Goal: Consume media (video, audio)

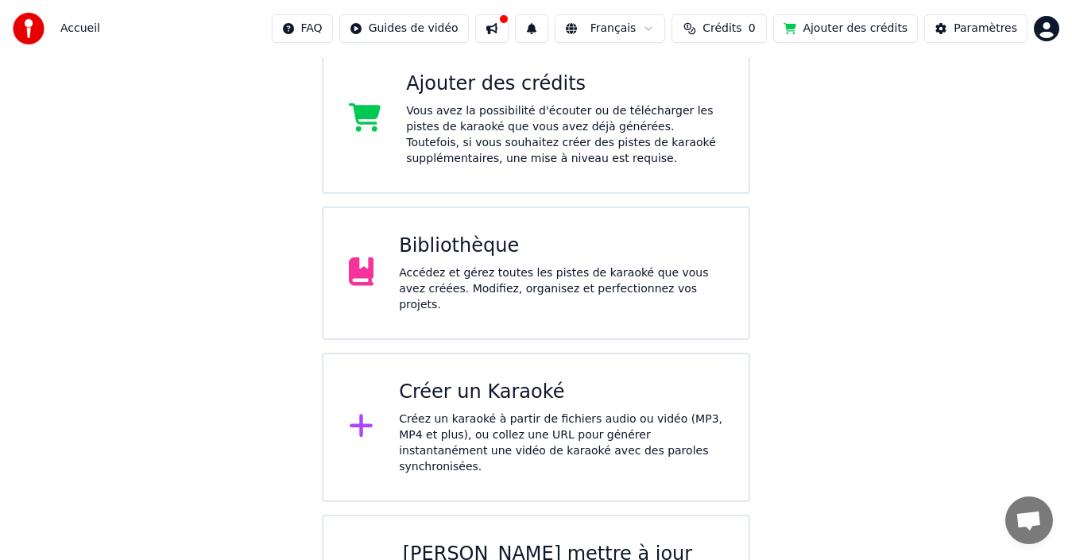
click at [453, 259] on div "Bibliothèque" at bounding box center [561, 246] width 324 height 25
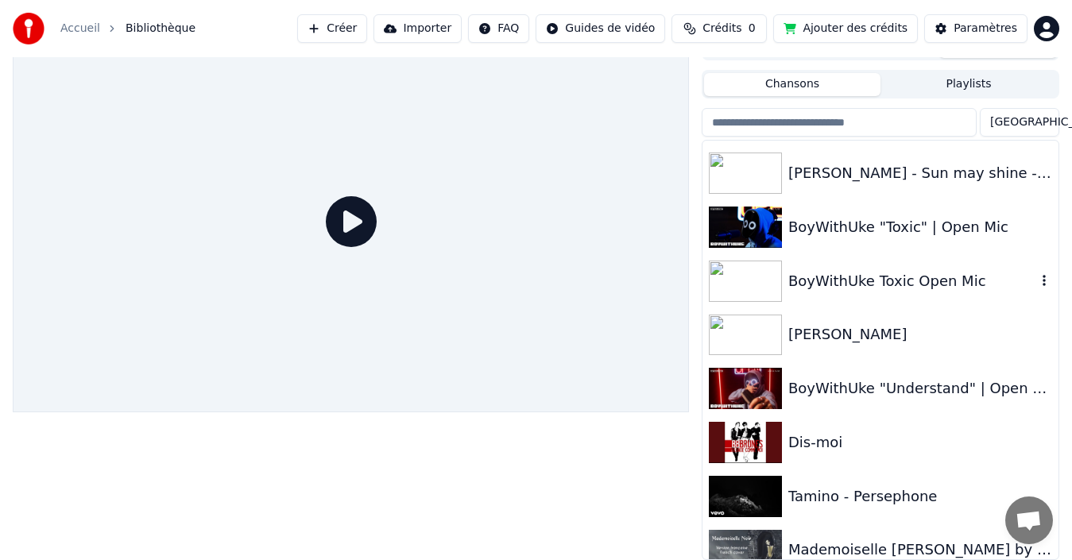
scroll to position [477, 0]
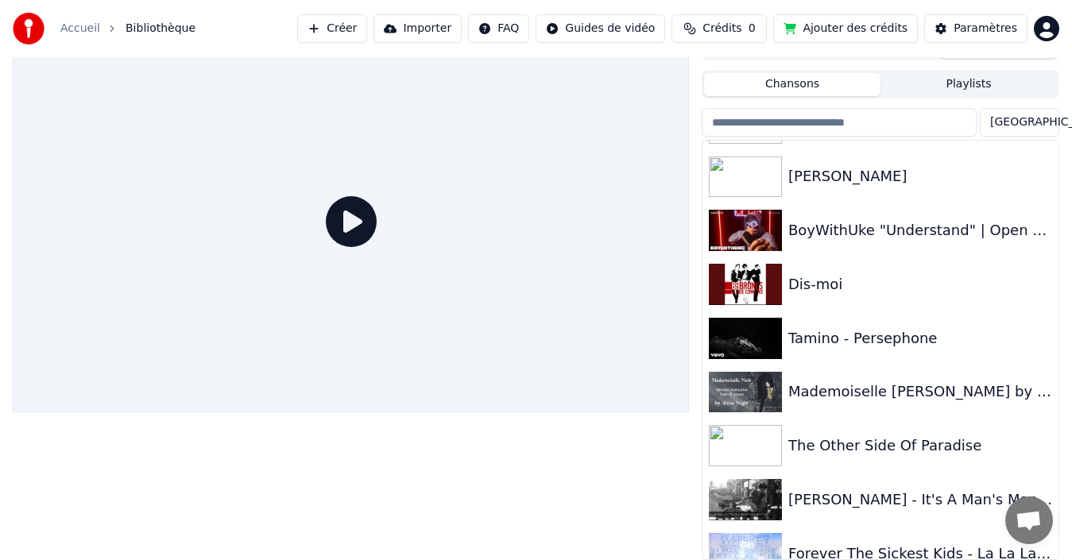
click at [574, 0] on div "Accueil Bibliothèque Créer Importer FAQ Guides de vidéo Crédits 0 Ajouter des c…" at bounding box center [536, 28] width 1072 height 57
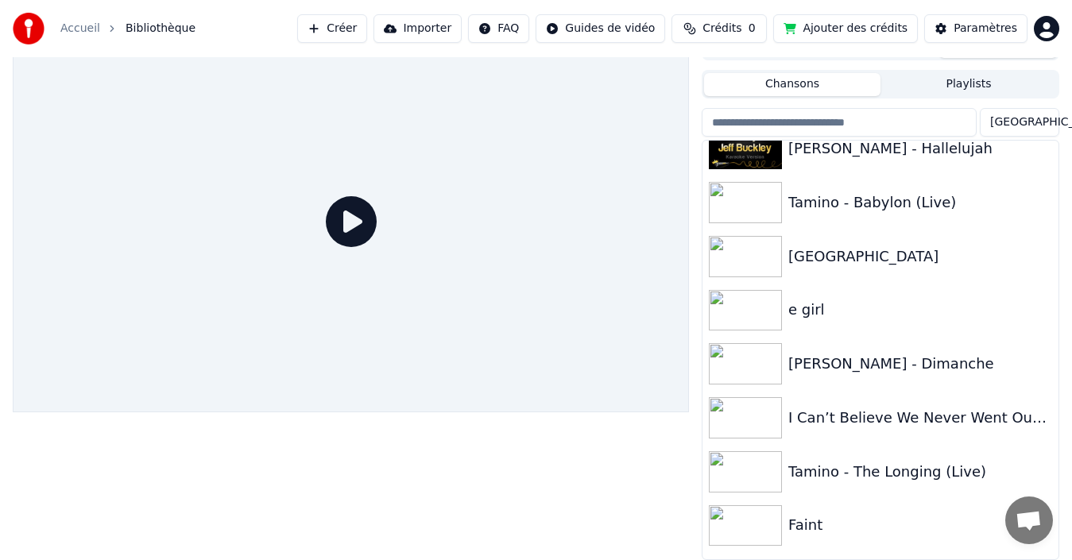
scroll to position [1176, 0]
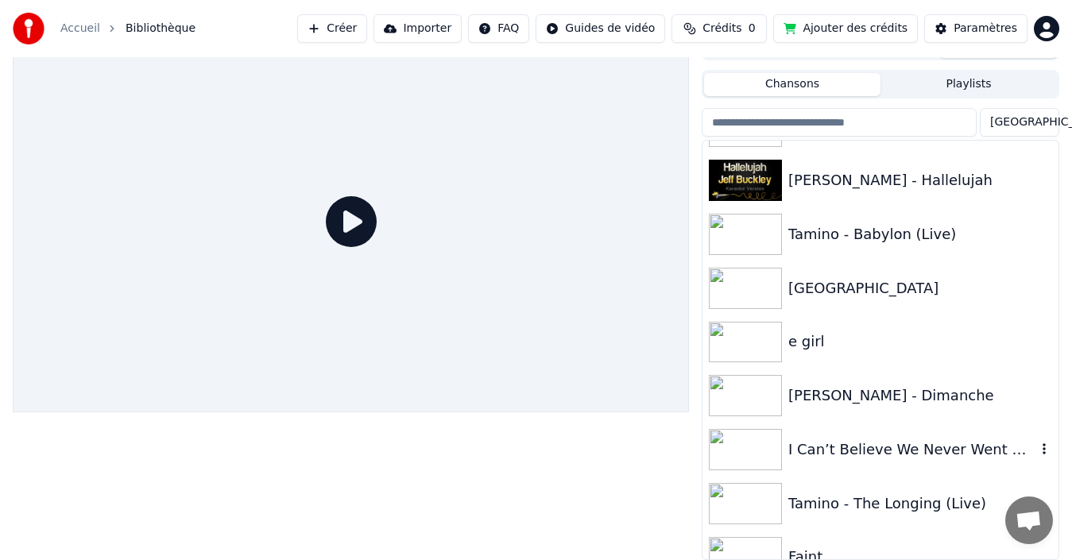
click at [828, 456] on div "I Can’t Believe We Never Went Out Dancing" at bounding box center [912, 450] width 248 height 22
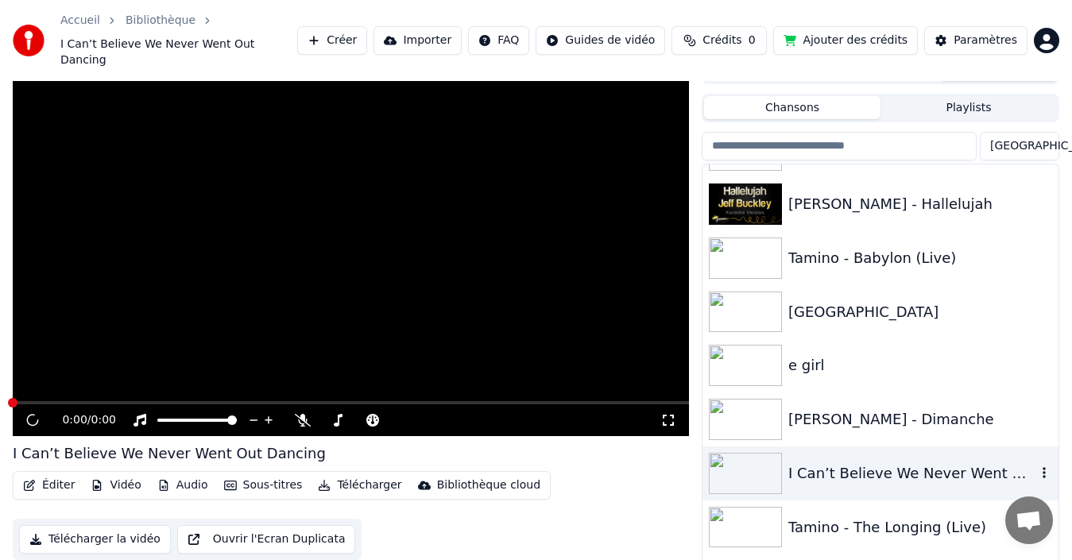
scroll to position [33, 0]
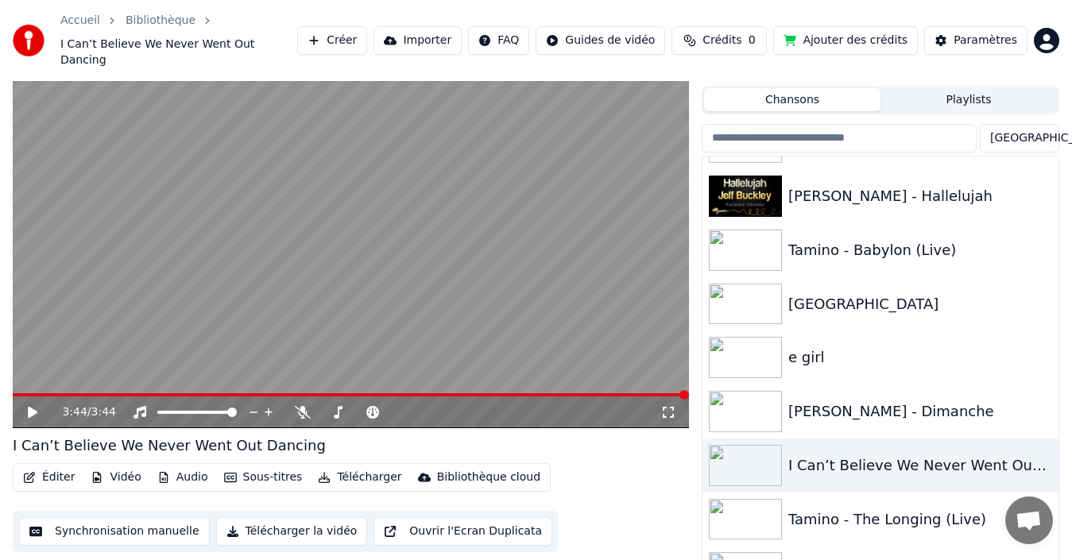
click at [137, 406] on icon at bounding box center [140, 412] width 13 height 13
